Goal: Find specific page/section: Find specific page/section

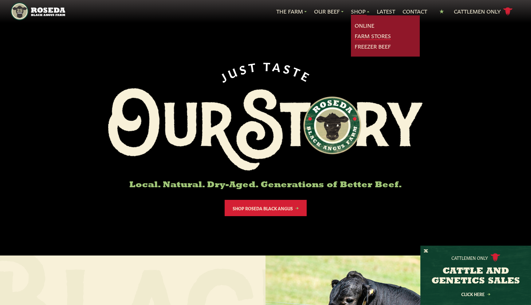
click at [362, 35] on link "Farm Stores" at bounding box center [373, 36] width 36 height 8
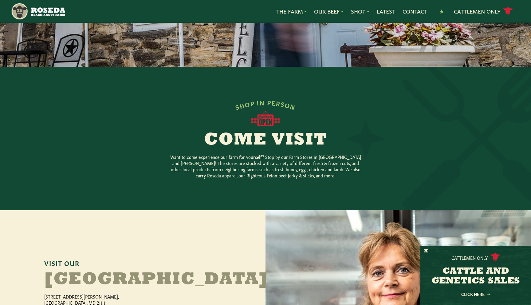
scroll to position [62, 0]
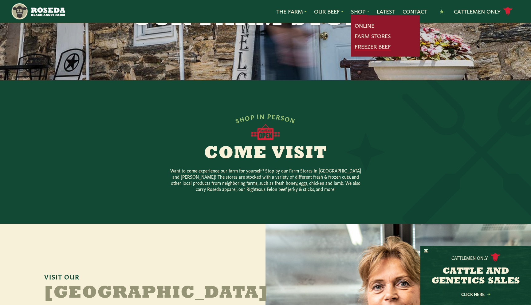
click at [365, 45] on link "Freezer Beef" at bounding box center [373, 46] width 36 height 8
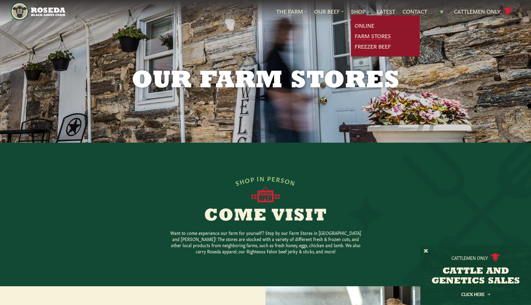
click at [365, 34] on link "Farm Stores" at bounding box center [373, 36] width 36 height 8
click at [358, 36] on link "Farm Stores" at bounding box center [373, 36] width 36 height 8
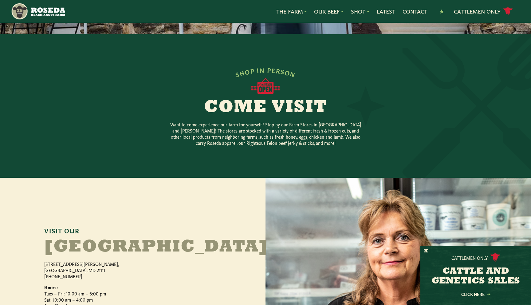
scroll to position [92, 0]
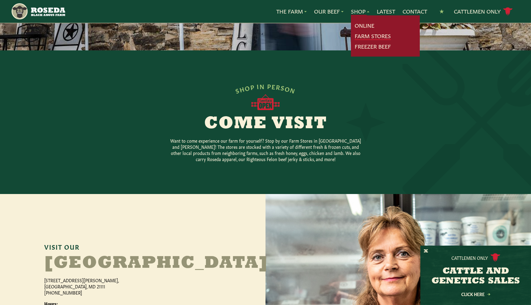
click at [364, 36] on link "Farm Stores" at bounding box center [373, 36] width 36 height 8
click at [363, 25] on link "Online" at bounding box center [365, 26] width 20 height 8
